Goal: Find specific page/section: Find specific page/section

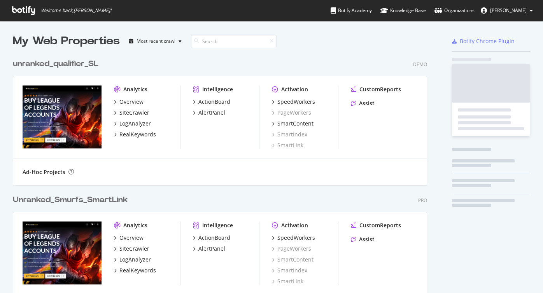
scroll to position [828, 421]
